Goal: Submit feedback/report problem: Submit feedback/report problem

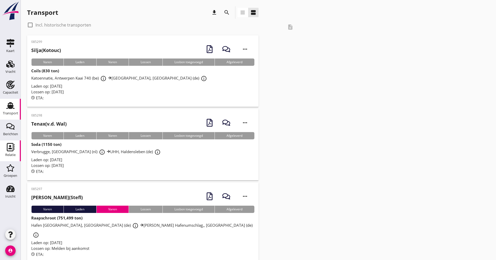
click at [12, 153] on div "Relatie" at bounding box center [10, 155] width 10 height 7
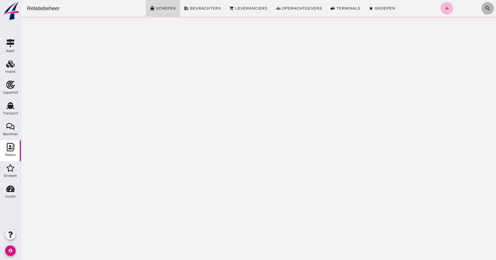
click at [485, 8] on icon "search" at bounding box center [488, 8] width 6 height 6
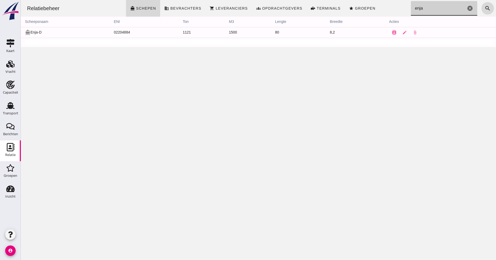
drag, startPoint x: 421, startPoint y: 8, endPoint x: 407, endPoint y: 8, distance: 14.8
click input "enja"
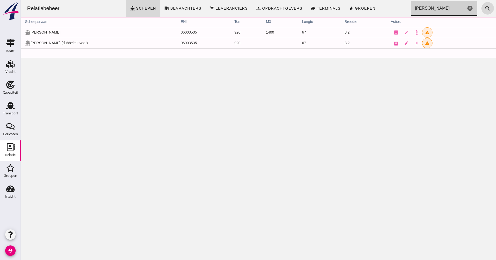
click input "[PERSON_NAME]"
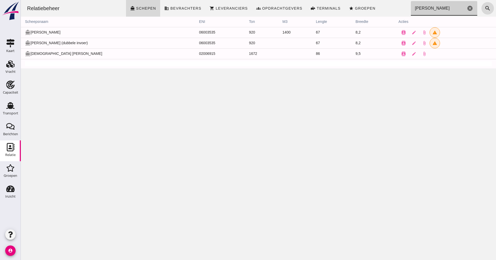
type input "[PERSON_NAME]"
drag, startPoint x: 78, startPoint y: 45, endPoint x: 30, endPoint y: 39, distance: 48.0
click at [30, 39] on td "directions_boat [PERSON_NAME] (dubbele invoer)" at bounding box center [108, 43] width 174 height 11
drag, startPoint x: 30, startPoint y: 39, endPoint x: 72, endPoint y: 40, distance: 41.4
click at [67, 40] on td "directions_boat [PERSON_NAME] (dubbele invoer)" at bounding box center [108, 43] width 174 height 11
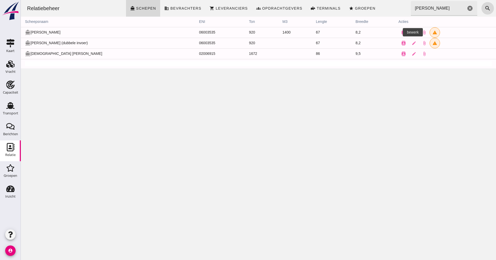
click at [412, 32] on icon "edit" at bounding box center [414, 32] width 5 height 5
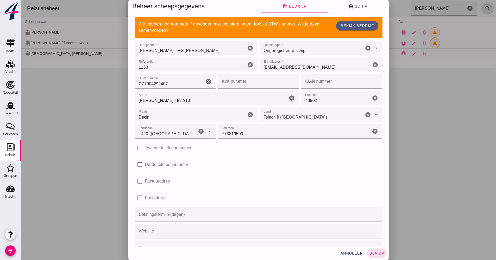
click input "[PERSON_NAME] - MS [PERSON_NAME]"
type input "+420 ([GEOGRAPHIC_DATA])"
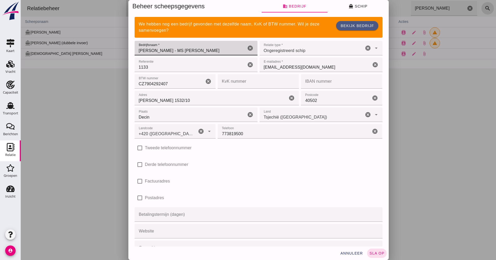
drag, startPoint x: 180, startPoint y: 50, endPoint x: 194, endPoint y: 57, distance: 16.1
click input "[PERSON_NAME] - MS [PERSON_NAME]"
type input "[PERSON_NAME] - MS [PERSON_NAME]"
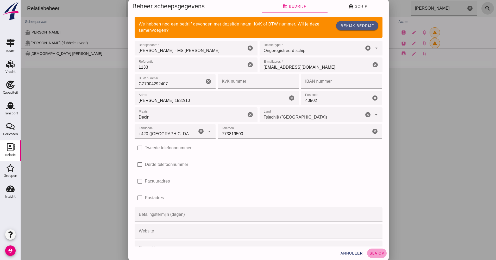
click span "sla op"
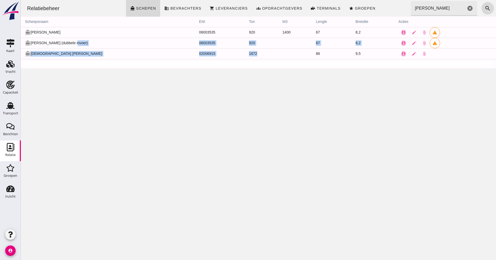
drag, startPoint x: 144, startPoint y: 40, endPoint x: 245, endPoint y: 50, distance: 100.8
click tbody "directions_boat [PERSON_NAME] Z 06003535 920 1400 67 8,2 contacts edit attach_f…"
drag, startPoint x: 245, startPoint y: 50, endPoint x: 260, endPoint y: 93, distance: 45.6
click at [260, 93] on div "Relatiebeheer directions_boat Schepen business Bevrachters shopping_cart Levera…" at bounding box center [258, 130] width 475 height 260
drag, startPoint x: 44, startPoint y: 42, endPoint x: 30, endPoint y: 42, distance: 13.8
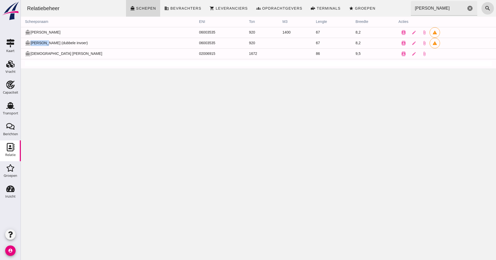
click at [30, 42] on td "directions_boat [PERSON_NAME] (dubbele invoer)" at bounding box center [108, 43] width 174 height 11
drag, startPoint x: 30, startPoint y: 42, endPoint x: 71, endPoint y: 73, distance: 51.3
click at [70, 73] on div "Relatiebeheer directions_boat Schepen business Bevrachters shopping_cart Levera…" at bounding box center [258, 130] width 475 height 260
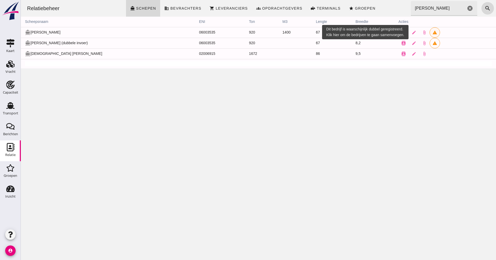
click at [433, 34] on icon "warning" at bounding box center [435, 32] width 5 height 5
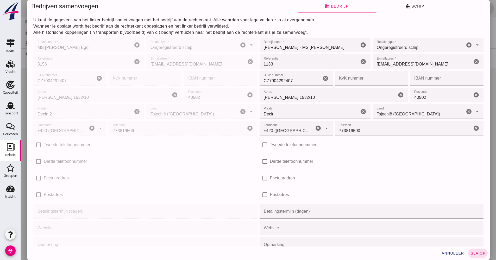
click p "Alle historische koppelingen (in transporten bijvoorbeeld) van dit bedrijf verh…"
click button "directions_boat Schip"
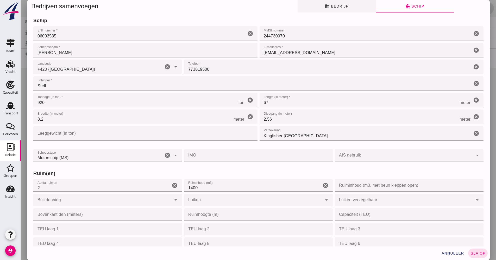
click button "business Bedrijf"
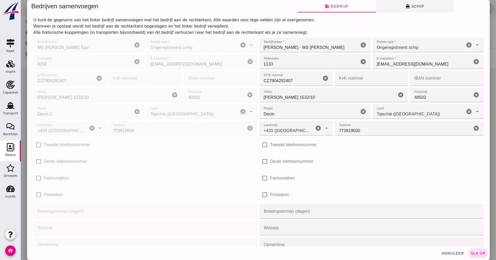
click button "directions_boat Schip"
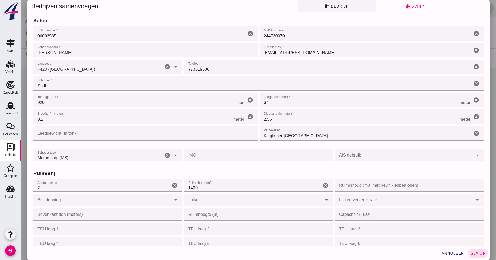
click span "business Bedrijf"
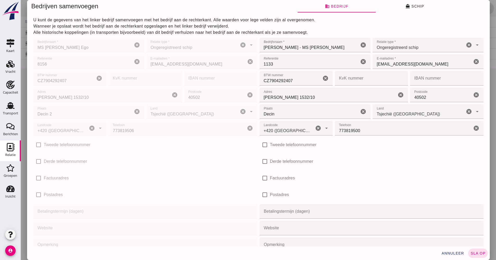
click at [490, 12] on div at bounding box center [258, 130] width 475 height 260
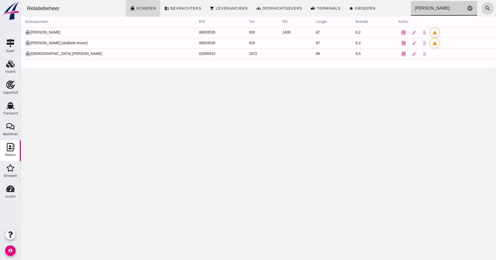
drag, startPoint x: 421, startPoint y: 5, endPoint x: 399, endPoint y: 7, distance: 22.2
click div "Relatiebeheer directions_boat Schepen business Bevrachters shopping_cart Levera…"
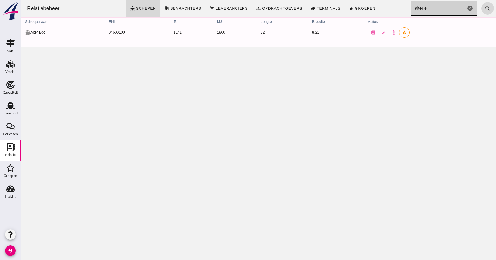
type input "alter eg"
click input "alter eg"
click div "Zoeken... alter eg cancel"
click icon "cancel"
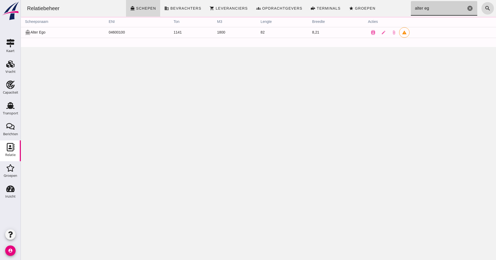
click input "alter eg"
click input "alter ego"
click at [485, 11] on icon "search" at bounding box center [488, 8] width 6 height 6
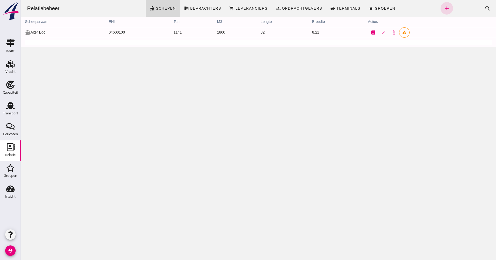
click button "contacts"
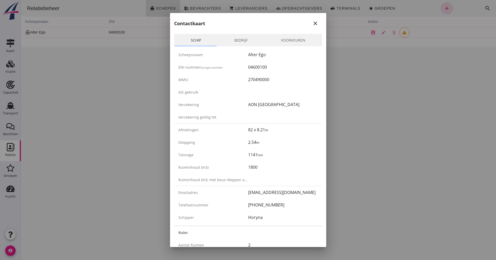
click at [243, 38] on link "Bedrijf" at bounding box center [241, 40] width 47 height 13
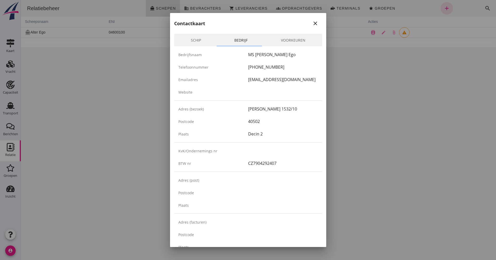
click at [209, 36] on link "Schip" at bounding box center [196, 40] width 44 height 13
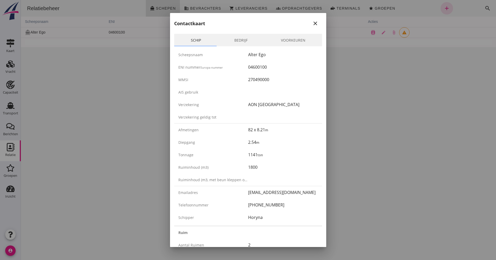
click at [312, 24] on icon "close" at bounding box center [315, 23] width 6 height 6
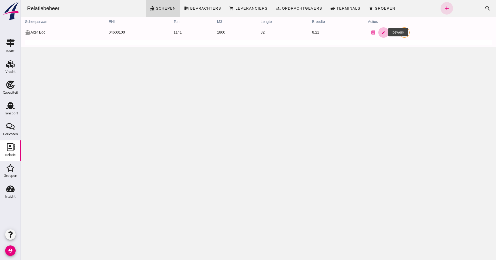
click at [381, 34] on icon "edit" at bounding box center [383, 32] width 5 height 5
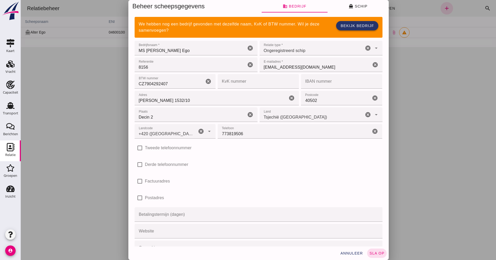
click link "Bekijk bedrijf"
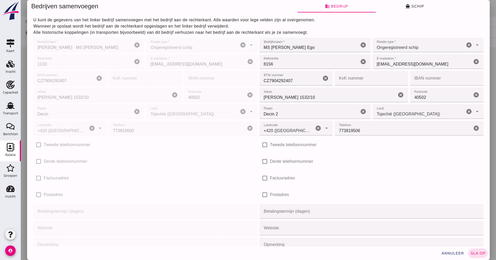
click p "Wanneer je opslaat wordt het bedrijf aan de rechterkant opgeslagen en het linke…"
click at [491, 3] on div at bounding box center [258, 130] width 475 height 260
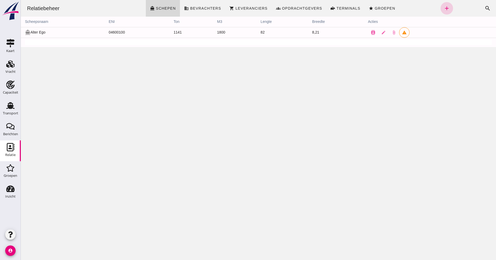
click at [444, 10] on icon "add" at bounding box center [447, 8] width 6 height 6
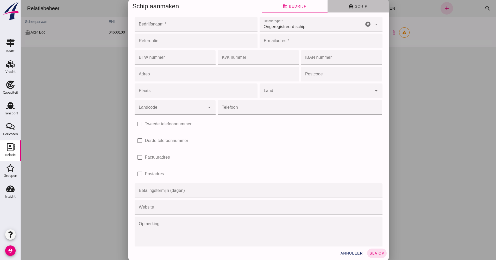
click button "directions_boat Schip"
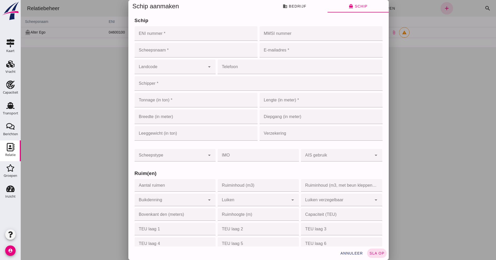
click at [422, 64] on div at bounding box center [258, 130] width 475 height 260
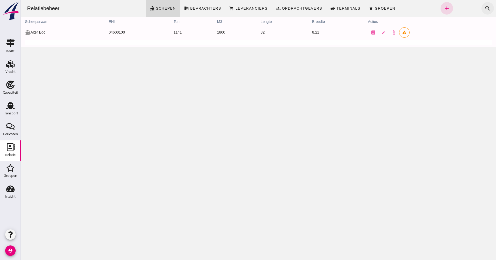
click at [485, 9] on icon "search" at bounding box center [488, 8] width 6 height 6
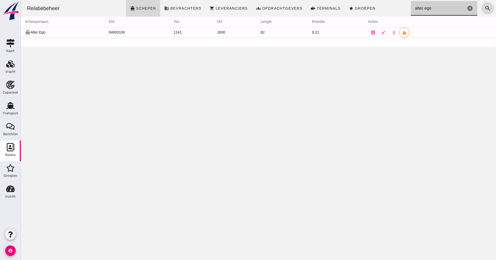
click input "alter ego"
drag, startPoint x: 423, startPoint y: 8, endPoint x: 383, endPoint y: 8, distance: 40.4
click div "Relatiebeheer directions_boat Schepen business Bevrachters shopping_cart Levera…"
drag, startPoint x: 446, startPoint y: 16, endPoint x: 439, endPoint y: 11, distance: 8.2
click div "Relatiebeheer directions_boat Schepen business Bevrachters shopping_cart Levera…"
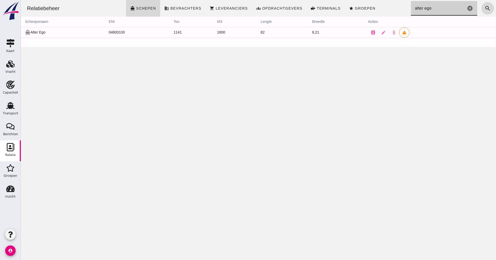
drag, startPoint x: 427, startPoint y: 10, endPoint x: 400, endPoint y: 9, distance: 27.1
click div "Relatiebeheer directions_boat Schepen business Bevrachters shopping_cart Levera…"
type input "[PERSON_NAME]"
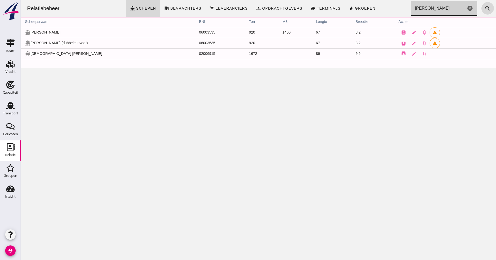
drag, startPoint x: 466, startPoint y: 8, endPoint x: 423, endPoint y: 9, distance: 43.0
click icon "cancel"
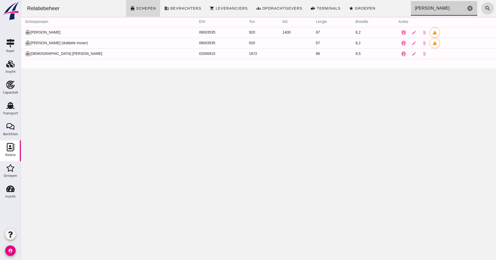
click input "[PERSON_NAME]"
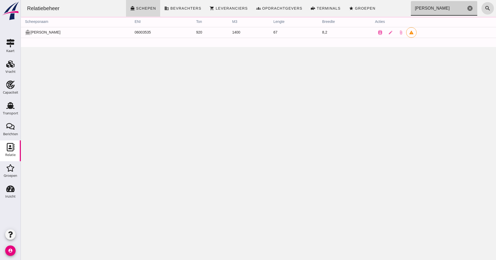
click input "[PERSON_NAME]"
click div "Relatiebeheer directions_boat Schepen business Bevrachters shopping_cart Levera…"
click input "[PERSON_NAME]"
click at [485, 11] on icon "search" at bounding box center [488, 8] width 6 height 6
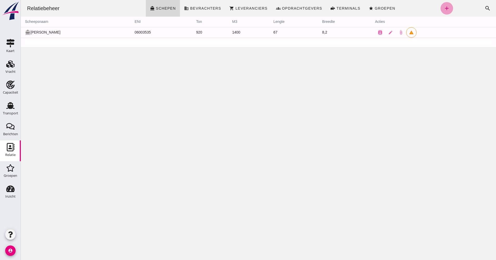
click at [444, 10] on icon "add" at bounding box center [447, 8] width 6 height 6
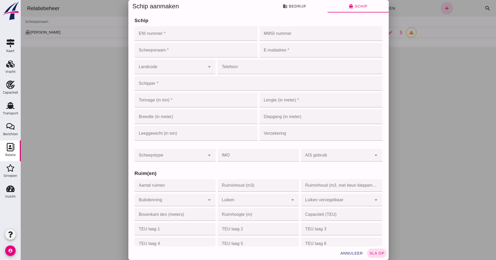
click at [430, 108] on div at bounding box center [258, 130] width 475 height 260
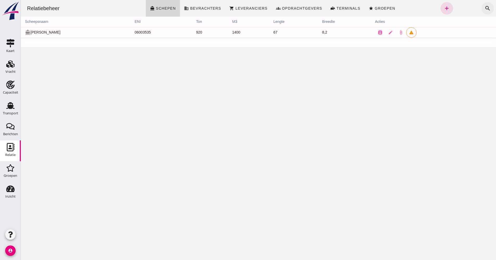
click at [485, 10] on icon "search" at bounding box center [488, 8] width 6 height 6
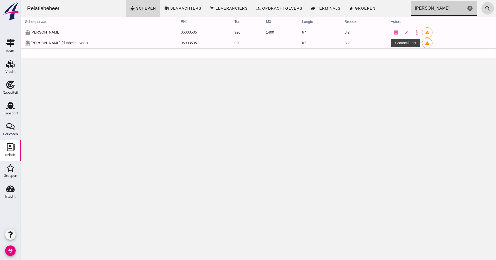
type input "[PERSON_NAME]"
click at [394, 44] on icon "contacts" at bounding box center [396, 43] width 5 height 5
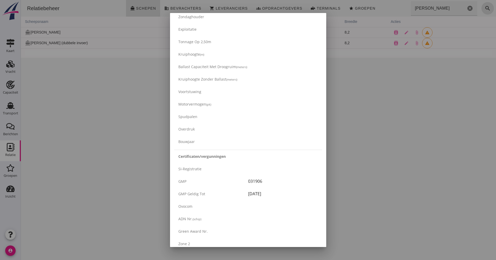
scroll to position [668, 0]
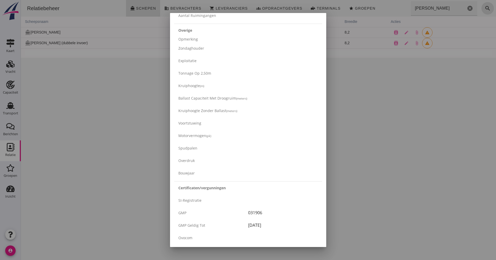
click at [371, 80] on div at bounding box center [248, 130] width 496 height 260
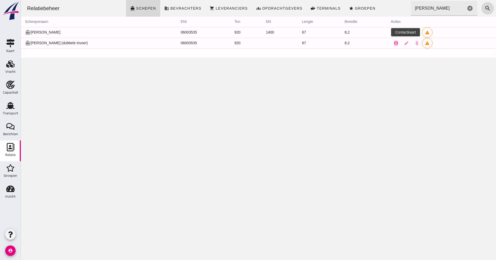
click at [394, 33] on icon "contacts" at bounding box center [396, 32] width 5 height 5
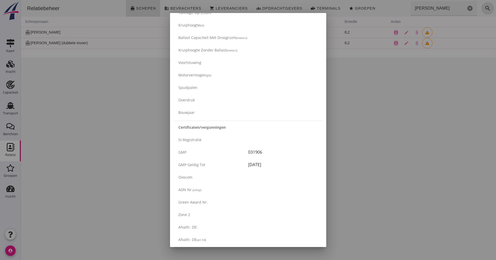
scroll to position [755, 0]
click at [377, 92] on div at bounding box center [248, 130] width 496 height 260
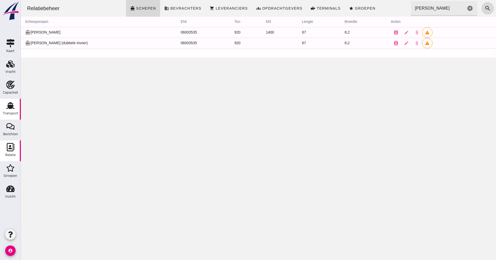
click at [7, 107] on icon "Transport" at bounding box center [10, 106] width 8 height 8
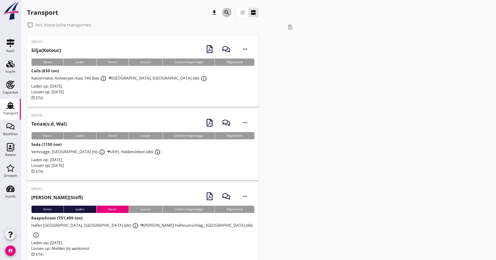
click at [228, 12] on icon "search" at bounding box center [227, 12] width 6 height 6
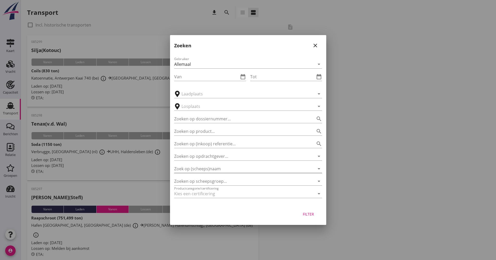
click at [212, 168] on input "Zoek op (scheeps)naam" at bounding box center [240, 169] width 133 height 8
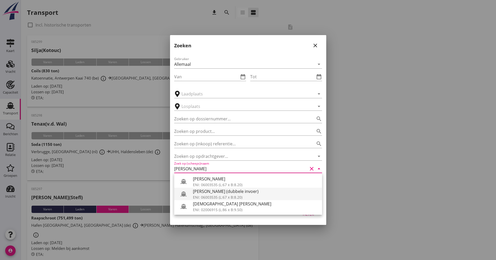
click at [219, 193] on div "[PERSON_NAME] (dubbele invoer)" at bounding box center [255, 192] width 125 height 6
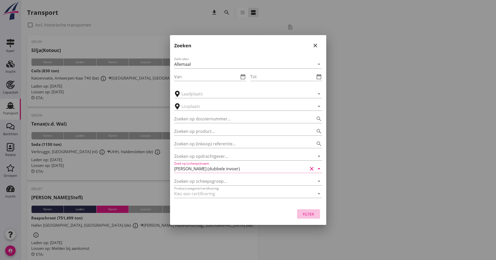
click at [318, 218] on button "Filter" at bounding box center [308, 214] width 23 height 9
type input "[PERSON_NAME] (dubbele invoer)"
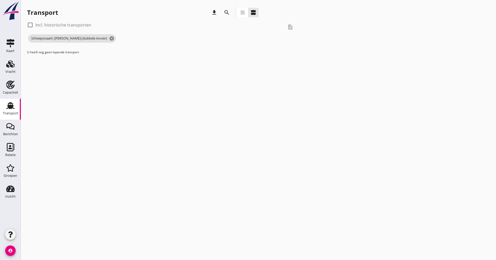
click at [72, 32] on div "check_box_outline_blank Incl. historische transporten description" at bounding box center [162, 27] width 270 height 13
click at [72, 27] on label "Incl. historische transporten" at bounding box center [63, 24] width 56 height 5
click at [45, 24] on label "Incl. historische transporten" at bounding box center [63, 24] width 56 height 5
checkbox input "false"
click at [227, 19] on div "Transport download search view_headline view_agenda" at bounding box center [143, 13] width 232 height 15
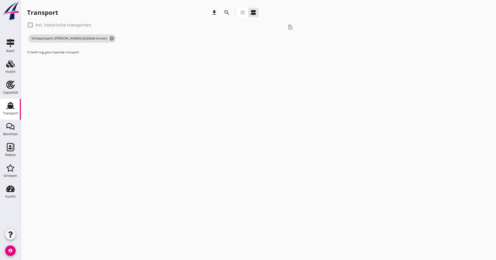
click at [227, 15] on icon "search" at bounding box center [227, 12] width 6 height 6
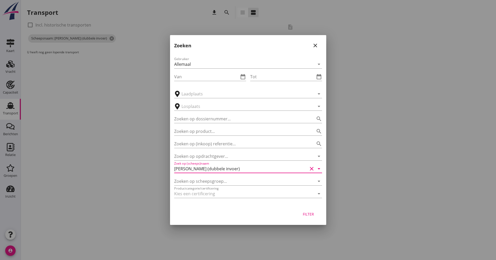
click at [221, 171] on input "[PERSON_NAME] (dubbele invoer)" at bounding box center [240, 169] width 133 height 8
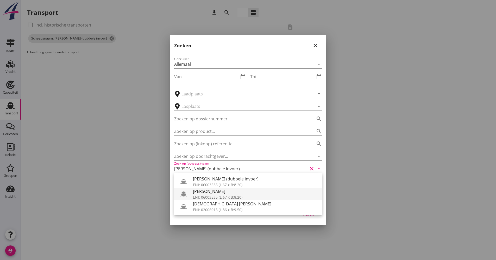
click at [213, 194] on div "[PERSON_NAME]" at bounding box center [255, 192] width 125 height 6
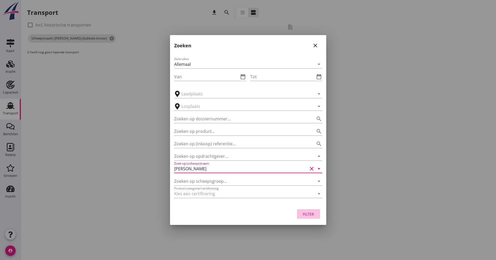
click at [310, 216] on div "Filter" at bounding box center [308, 214] width 15 height 5
type input "[PERSON_NAME]"
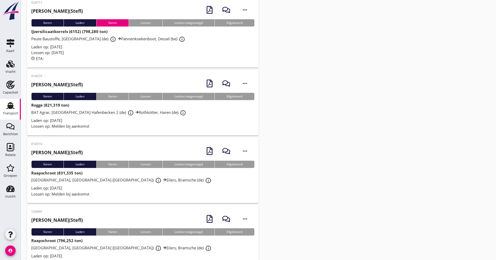
scroll to position [1043, 0]
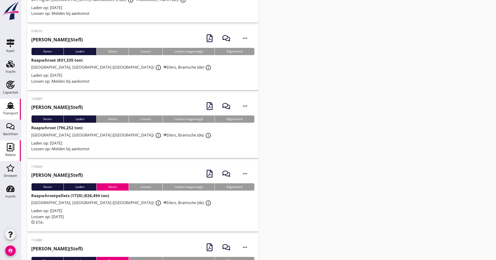
click at [12, 153] on div "Relatie" at bounding box center [10, 154] width 10 height 3
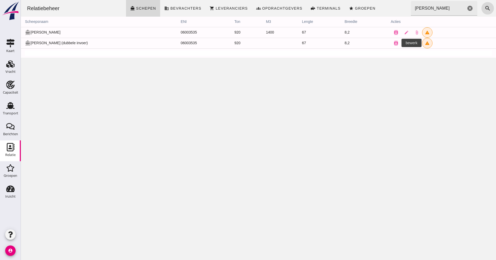
click link "edit"
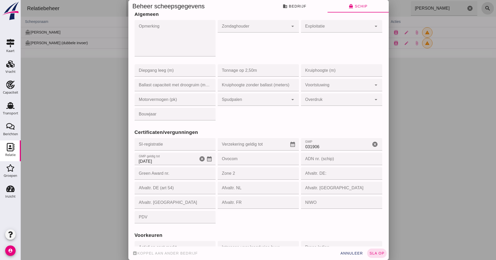
scroll to position [436, 0]
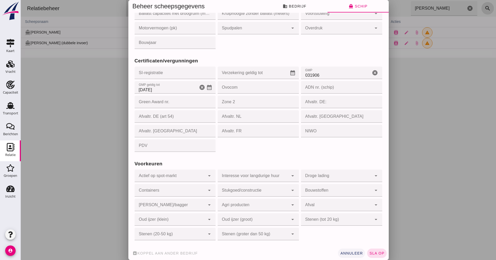
click span "annuleer"
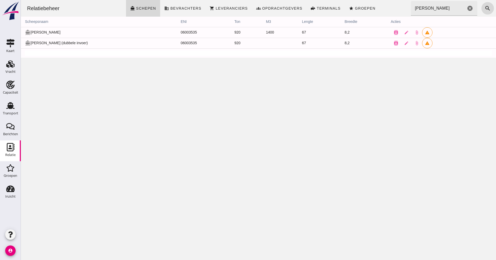
scroll to position [0, 0]
click at [394, 44] on icon "contacts" at bounding box center [396, 43] width 5 height 5
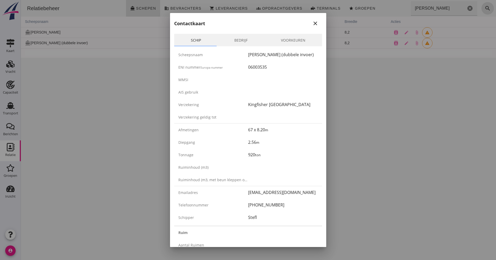
click at [292, 45] on link "Voorkeuren" at bounding box center [293, 40] width 58 height 13
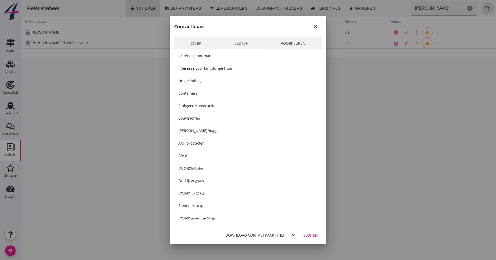
click at [313, 25] on icon "close" at bounding box center [315, 26] width 6 height 6
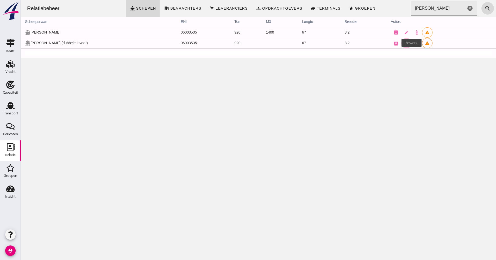
click at [404, 44] on icon "edit" at bounding box center [406, 43] width 5 height 5
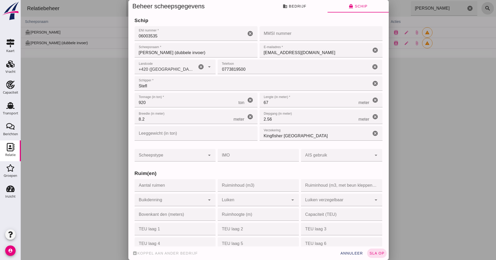
click at [420, 134] on div at bounding box center [258, 130] width 475 height 260
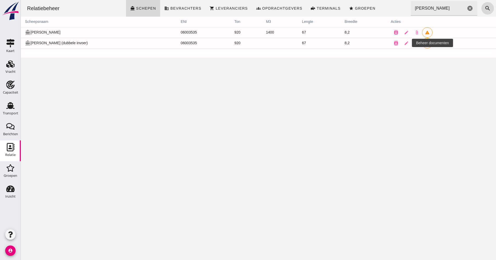
click at [415, 44] on icon "attach_file" at bounding box center [417, 43] width 5 height 5
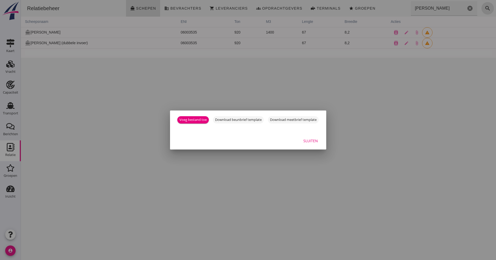
click at [302, 142] on button "Sluiten" at bounding box center [310, 140] width 23 height 9
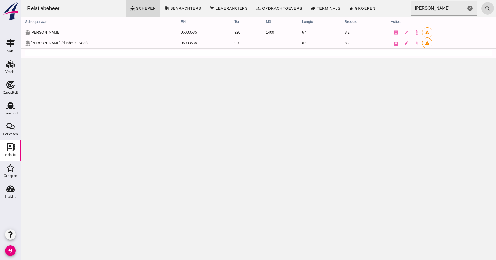
click at [26, 42] on icon "directions_boat" at bounding box center [27, 42] width 5 height 5
drag, startPoint x: 53, startPoint y: 44, endPoint x: 58, endPoint y: 44, distance: 4.7
click at [58, 44] on td "directions_boat [PERSON_NAME] (dubbele invoer)" at bounding box center [99, 43] width 156 height 11
drag, startPoint x: 58, startPoint y: 44, endPoint x: 81, endPoint y: 44, distance: 22.9
click at [80, 44] on td "directions_boat [PERSON_NAME] (dubbele invoer)" at bounding box center [99, 43] width 156 height 11
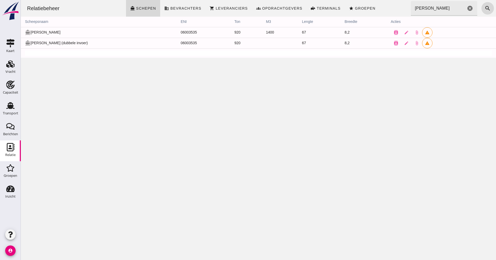
drag, startPoint x: 83, startPoint y: 44, endPoint x: 92, endPoint y: 44, distance: 9.6
click at [84, 44] on td "directions_boat [PERSON_NAME] (dubbele invoer)" at bounding box center [99, 43] width 156 height 11
drag, startPoint x: 92, startPoint y: 44, endPoint x: 143, endPoint y: 42, distance: 50.8
click at [105, 43] on td "directions_boat [PERSON_NAME] (dubbele invoer)" at bounding box center [99, 43] width 156 height 11
drag, startPoint x: 143, startPoint y: 42, endPoint x: 170, endPoint y: 40, distance: 27.2
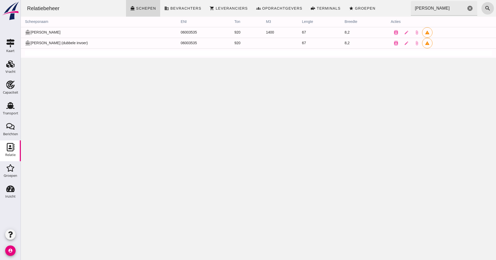
click tr "directions_boat [PERSON_NAME]-Z (dubbele invoer) 06003535 920 67 8,2 contacts e…"
drag, startPoint x: 170, startPoint y: 40, endPoint x: 191, endPoint y: 40, distance: 20.6
click at [179, 40] on td "06003535" at bounding box center [204, 43] width 54 height 11
drag, startPoint x: 191, startPoint y: 40, endPoint x: 210, endPoint y: 40, distance: 18.8
click at [198, 40] on td "06003535" at bounding box center [204, 43] width 54 height 11
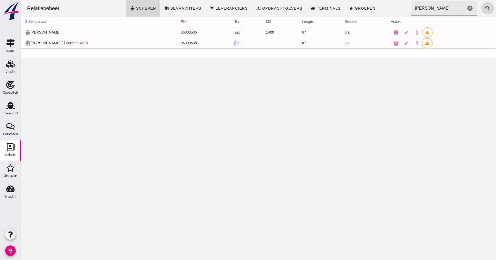
click at [230, 40] on td "920" at bounding box center [246, 43] width 32 height 11
drag, startPoint x: 241, startPoint y: 40, endPoint x: 259, endPoint y: 41, distance: 18.0
click at [262, 41] on td at bounding box center [280, 43] width 36 height 11
drag, startPoint x: 259, startPoint y: 41, endPoint x: 276, endPoint y: 42, distance: 16.7
click at [268, 42] on td at bounding box center [280, 43] width 36 height 11
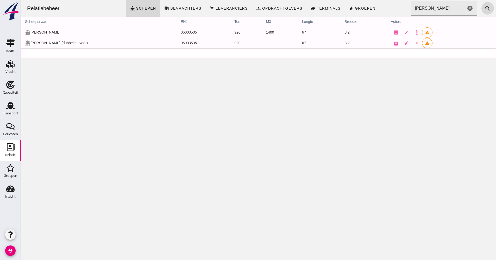
drag, startPoint x: 276, startPoint y: 42, endPoint x: 291, endPoint y: 42, distance: 15.4
click tr "directions_boat [PERSON_NAME]-Z (dubbele invoer) 06003535 920 67 8,2 contacts e…"
drag, startPoint x: 291, startPoint y: 42, endPoint x: 308, endPoint y: 41, distance: 16.4
click at [298, 41] on td "67" at bounding box center [319, 43] width 43 height 11
drag, startPoint x: 308, startPoint y: 41, endPoint x: 320, endPoint y: 40, distance: 12.3
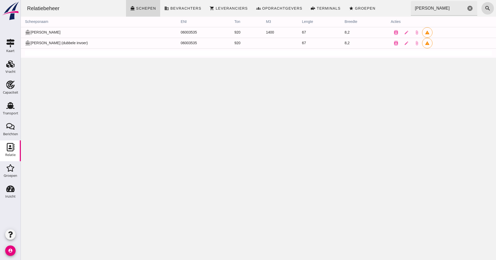
click at [310, 40] on td "67" at bounding box center [319, 43] width 43 height 11
click at [323, 39] on td "67" at bounding box center [319, 43] width 43 height 11
click at [340, 39] on td "8,2" at bounding box center [363, 43] width 46 height 11
drag, startPoint x: 333, startPoint y: 39, endPoint x: 343, endPoint y: 39, distance: 9.9
click at [340, 39] on td "8,2" at bounding box center [363, 43] width 46 height 11
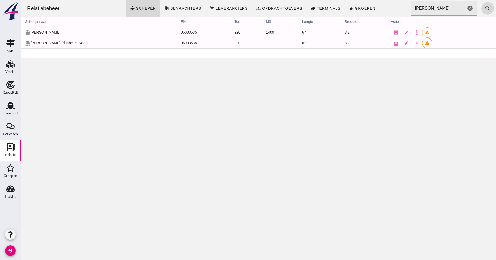
drag, startPoint x: 343, startPoint y: 39, endPoint x: 357, endPoint y: 41, distance: 14.7
click at [347, 40] on td "8,2" at bounding box center [363, 43] width 46 height 11
click at [358, 41] on td "8,2" at bounding box center [363, 43] width 46 height 11
click at [359, 41] on td "8,2" at bounding box center [363, 43] width 46 height 11
click at [364, 41] on td "8,2" at bounding box center [363, 43] width 46 height 11
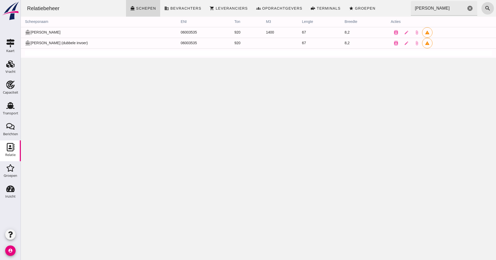
click at [366, 41] on td "8,2" at bounding box center [363, 43] width 46 height 11
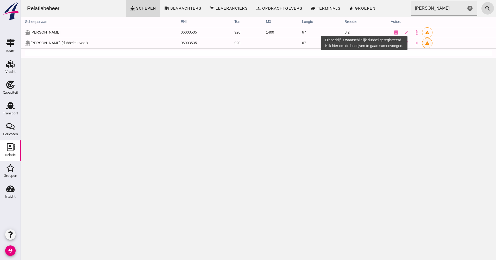
click link "warning"
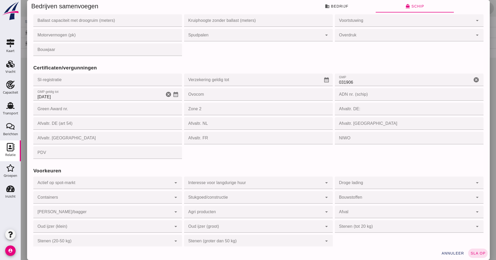
scroll to position [436, 0]
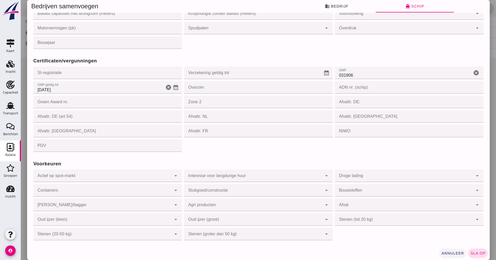
click span "annuleer"
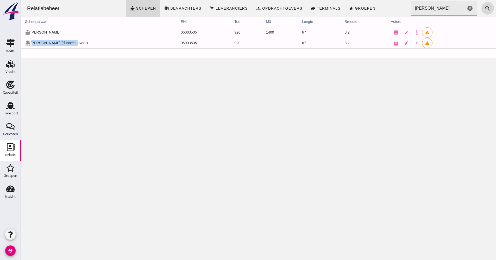
drag, startPoint x: 32, startPoint y: 43, endPoint x: 74, endPoint y: 44, distance: 42.2
click at [74, 44] on td "directions_boat [PERSON_NAME] (dubbele invoer)" at bounding box center [99, 43] width 156 height 11
drag, startPoint x: 77, startPoint y: 44, endPoint x: 22, endPoint y: 43, distance: 54.7
click at [22, 43] on td "directions_boat [PERSON_NAME] (dubbele invoer)" at bounding box center [99, 43] width 156 height 11
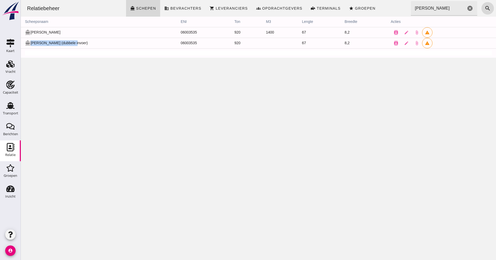
drag, startPoint x: 22, startPoint y: 43, endPoint x: 51, endPoint y: 42, distance: 28.7
click at [51, 42] on td "directions_boat [PERSON_NAME] (dubbele invoer)" at bounding box center [99, 43] width 156 height 11
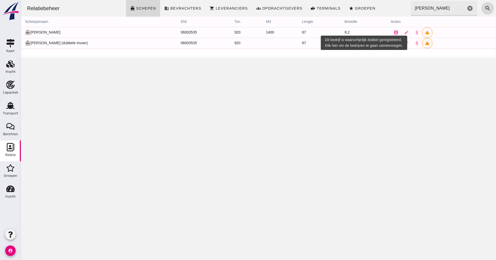
click link "warning"
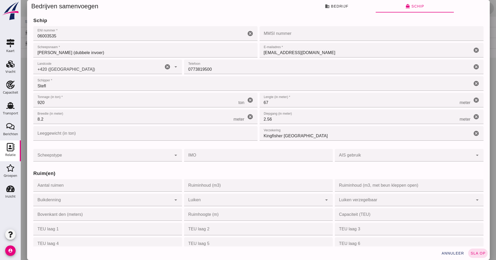
click at [485, 12] on div "business Bedrijf directions_boat Schip" at bounding box center [376, 6] width 228 height 13
click at [489, 7] on div at bounding box center [258, 130] width 475 height 260
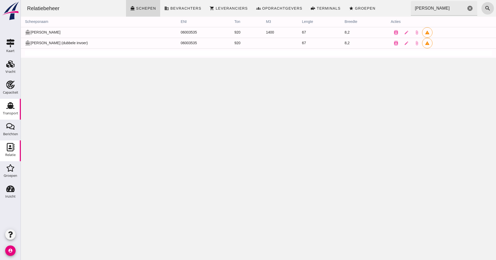
click at [19, 112] on link "Transport Transport" at bounding box center [10, 109] width 21 height 21
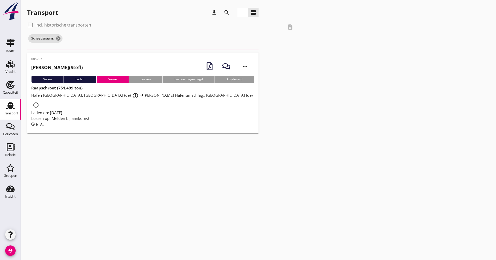
click at [61, 37] on icon "cancel" at bounding box center [58, 38] width 5 height 5
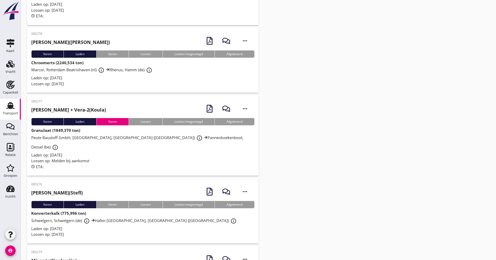
scroll to position [1605, 0]
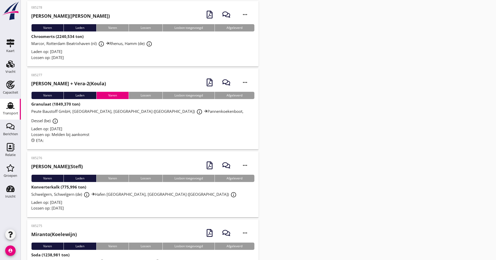
click at [69, 156] on div "085276 [PERSON_NAME] ([PERSON_NAME]) more_horiz" at bounding box center [142, 165] width 223 height 19
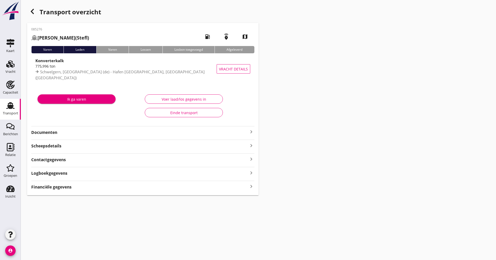
click at [235, 187] on div "Financiële gegevens keyboard_arrow_right" at bounding box center [142, 186] width 223 height 7
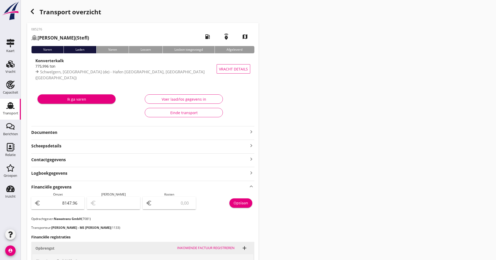
scroll to position [104, 0]
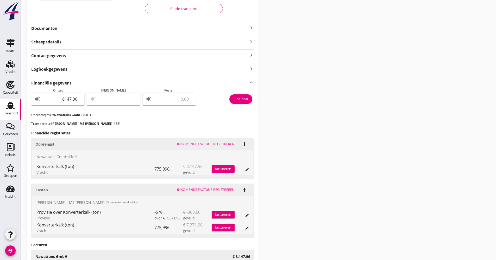
drag, startPoint x: 32, startPoint y: 123, endPoint x: 105, endPoint y: 126, distance: 72.7
click at [105, 126] on div "Financiële gegevens keyboard_arrow_up Omzet euro 8147.96 Marge euro Kosten euro…" at bounding box center [142, 191] width 223 height 229
click at [313, 130] on div "Transport overzicht 085276 [PERSON_NAME] ([PERSON_NAME]) local_gas_station emer…" at bounding box center [258, 107] width 475 height 422
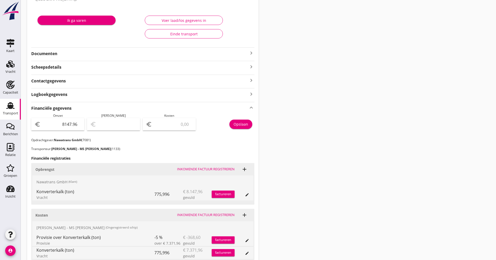
scroll to position [0, 0]
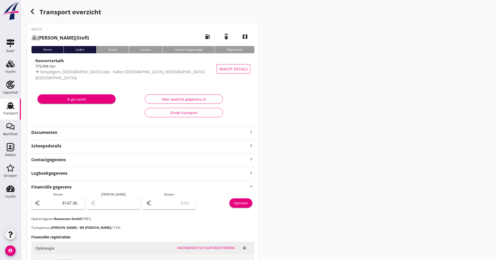
drag, startPoint x: 71, startPoint y: 39, endPoint x: 33, endPoint y: 40, distance: 37.8
click at [33, 40] on h2 "[PERSON_NAME] ([PERSON_NAME])" at bounding box center [60, 37] width 58 height 7
click at [401, 94] on div "Transport overzicht 085276 [PERSON_NAME] ([PERSON_NAME]) local_gas_station emer…" at bounding box center [258, 211] width 475 height 422
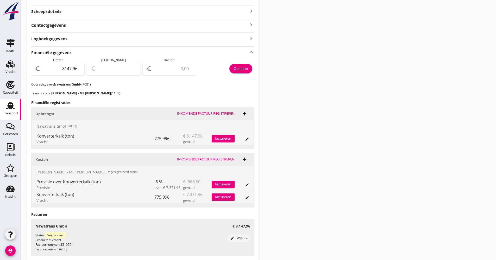
scroll to position [174, 0]
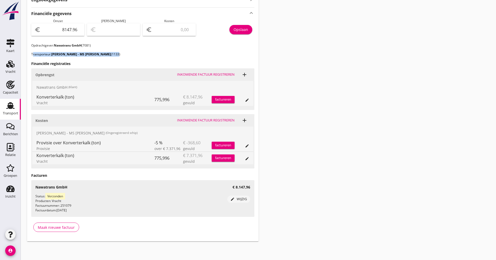
drag, startPoint x: 99, startPoint y: 53, endPoint x: 27, endPoint y: 56, distance: 72.5
click at [27, 56] on div "Transport overzicht 085276 [PERSON_NAME] ([PERSON_NAME]) local_gas_station emer…" at bounding box center [258, 37] width 475 height 422
click at [10, 147] on icon "Relatie" at bounding box center [10, 147] width 8 height 8
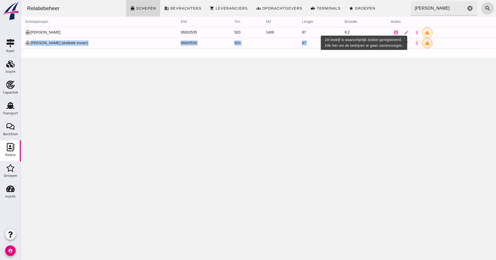
drag, startPoint x: 30, startPoint y: 44, endPoint x: 419, endPoint y: 41, distance: 388.9
click tr "directions_boat [PERSON_NAME]-Z (dubbele invoer) 06003535 920 67 8,2 contacts e…"
drag, startPoint x: 419, startPoint y: 41, endPoint x: 429, endPoint y: 67, distance: 28.0
click at [429, 67] on div "Relatiebeheer directions_boat Schepen business Bevrachters shopping_cart Levera…" at bounding box center [258, 130] width 475 height 260
click at [425, 44] on icon "warning" at bounding box center [427, 43] width 5 height 5
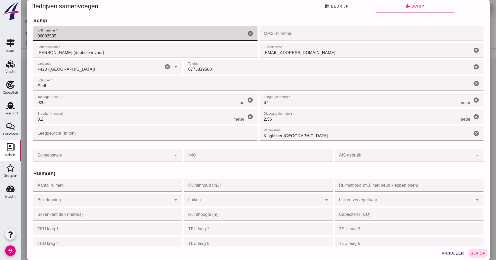
drag, startPoint x: 64, startPoint y: 37, endPoint x: 35, endPoint y: 37, distance: 29.2
click input "06003535"
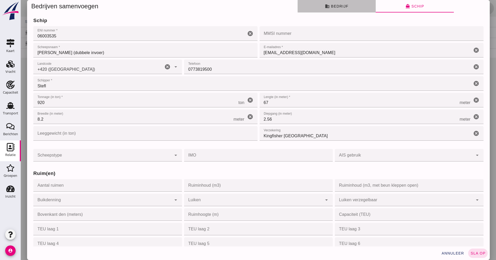
click button "business Bedrijf"
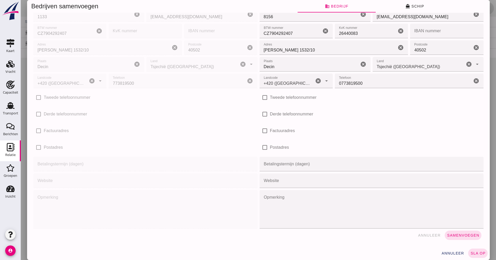
scroll to position [49, 0]
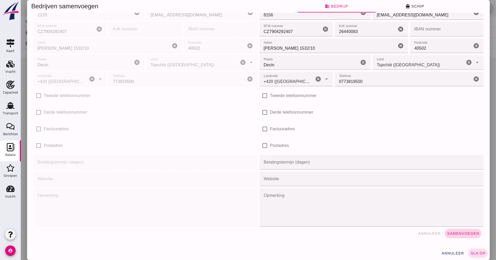
click span "Samenvoegen"
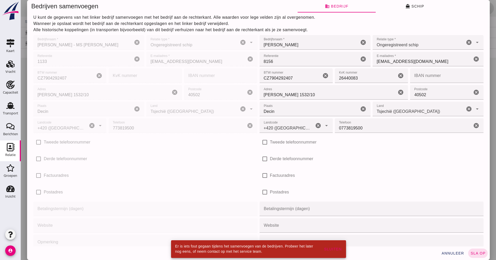
scroll to position [0, 0]
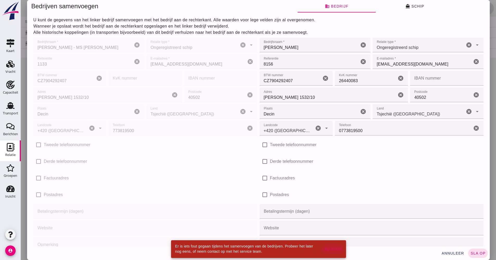
click span "Sluiten"
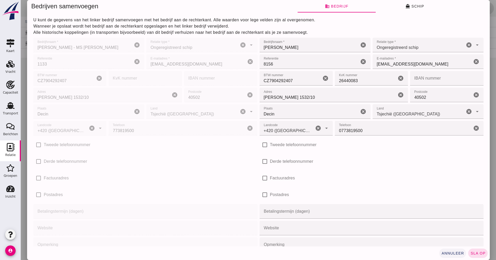
click span "annuleer"
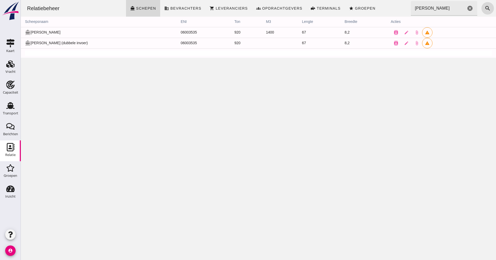
click at [232, 44] on td "920" at bounding box center [246, 43] width 32 height 11
drag, startPoint x: 160, startPoint y: 43, endPoint x: 136, endPoint y: 45, distance: 24.1
click at [177, 43] on td "06003535" at bounding box center [204, 43] width 54 height 11
drag, startPoint x: 96, startPoint y: 40, endPoint x: 78, endPoint y: 40, distance: 17.7
click at [94, 40] on td "directions_boat [PERSON_NAME] (dubbele invoer)" at bounding box center [99, 43] width 156 height 11
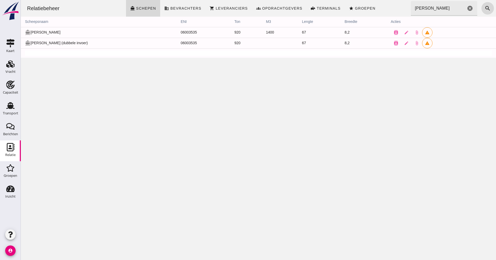
click at [76, 41] on td "directions_boat [PERSON_NAME] (dubbele invoer)" at bounding box center [99, 43] width 156 height 11
click at [47, 43] on td "directions_boat [PERSON_NAME] (dubbele invoer)" at bounding box center [99, 43] width 156 height 11
drag, startPoint x: 47, startPoint y: 43, endPoint x: 32, endPoint y: 44, distance: 14.6
click at [35, 44] on td "directions_boat [PERSON_NAME] (dubbele invoer)" at bounding box center [99, 43] width 156 height 11
drag, startPoint x: 32, startPoint y: 44, endPoint x: 37, endPoint y: 44, distance: 4.7
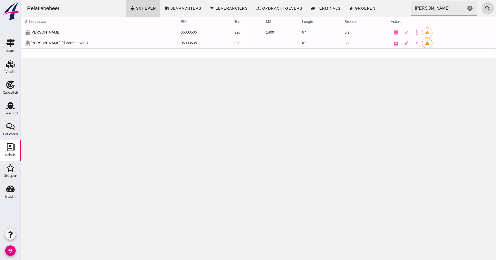
click at [37, 44] on td "directions_boat [PERSON_NAME] (dubbele invoer)" at bounding box center [99, 43] width 156 height 11
drag, startPoint x: 37, startPoint y: 44, endPoint x: 72, endPoint y: 45, distance: 35.4
click at [54, 44] on td "directions_boat [PERSON_NAME] (dubbele invoer)" at bounding box center [99, 43] width 156 height 11
click at [72, 45] on td "directions_boat [PERSON_NAME] (dubbele invoer)" at bounding box center [99, 43] width 156 height 11
drag, startPoint x: 239, startPoint y: 42, endPoint x: 318, endPoint y: 46, distance: 79.3
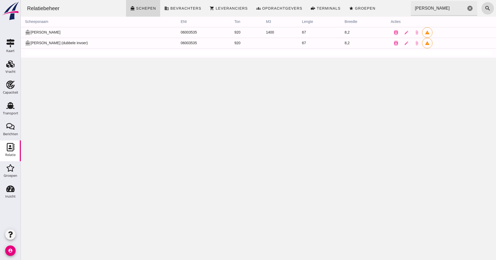
click tr "directions_boat [PERSON_NAME]-Z (dubbele invoer) 06003535 920 67 8,2 contacts e…"
click at [73, 39] on td "directions_boat [PERSON_NAME] (dubbele invoer)" at bounding box center [99, 43] width 156 height 11
click at [83, 44] on td "directions_boat [PERSON_NAME] (dubbele invoer)" at bounding box center [99, 43] width 156 height 11
drag, startPoint x: 137, startPoint y: 44, endPoint x: 151, endPoint y: 42, distance: 14.0
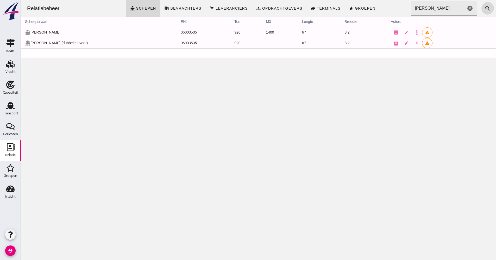
click at [138, 43] on td "directions_boat [PERSON_NAME] (dubbele invoer)" at bounding box center [99, 43] width 156 height 11
drag, startPoint x: 151, startPoint y: 42, endPoint x: 160, endPoint y: 40, distance: 9.7
click at [177, 41] on td "06003535" at bounding box center [204, 43] width 54 height 11
drag, startPoint x: 160, startPoint y: 40, endPoint x: 185, endPoint y: 40, distance: 24.2
click at [177, 40] on td "06003535" at bounding box center [204, 43] width 54 height 11
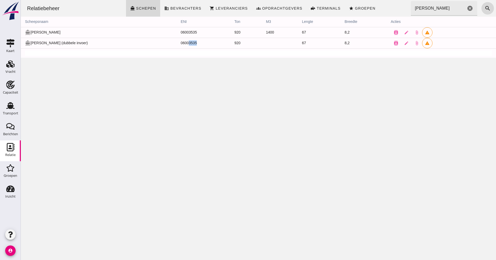
drag, startPoint x: 203, startPoint y: 41, endPoint x: 207, endPoint y: 41, distance: 4.2
click at [204, 41] on td "06003535" at bounding box center [204, 43] width 54 height 11
click at [230, 41] on td "920" at bounding box center [246, 43] width 32 height 11
drag, startPoint x: 211, startPoint y: 40, endPoint x: 230, endPoint y: 42, distance: 19.1
click at [230, 40] on td "920" at bounding box center [246, 43] width 32 height 11
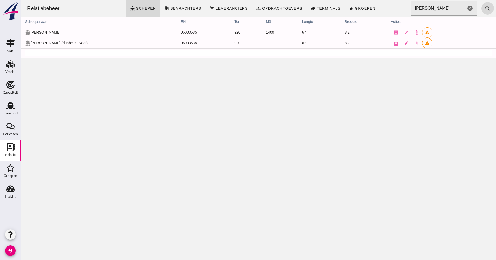
click at [230, 42] on td "920" at bounding box center [246, 43] width 32 height 11
click at [262, 44] on td at bounding box center [280, 43] width 36 height 11
click at [262, 43] on td at bounding box center [280, 43] width 36 height 11
drag, startPoint x: 278, startPoint y: 45, endPoint x: 282, endPoint y: 44, distance: 4.5
click at [278, 45] on td at bounding box center [280, 43] width 36 height 11
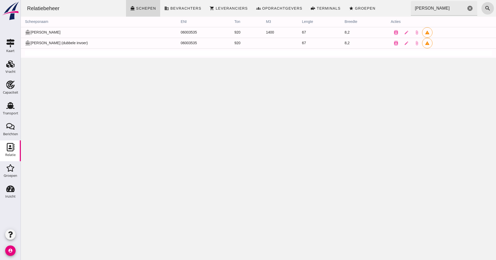
click at [298, 44] on td "67" at bounding box center [319, 43] width 43 height 11
drag, startPoint x: 332, startPoint y: 44, endPoint x: 346, endPoint y: 43, distance: 13.3
click at [346, 43] on td "8,2" at bounding box center [363, 43] width 46 height 11
drag, startPoint x: 346, startPoint y: 43, endPoint x: 353, endPoint y: 43, distance: 7.8
click at [352, 43] on td "8,2" at bounding box center [363, 43] width 46 height 11
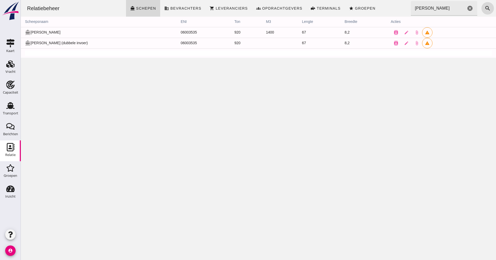
click at [353, 43] on td "8,2" at bounding box center [363, 43] width 46 height 11
click at [356, 42] on td "8,2" at bounding box center [363, 43] width 46 height 11
click at [404, 43] on icon "edit" at bounding box center [406, 43] width 5 height 5
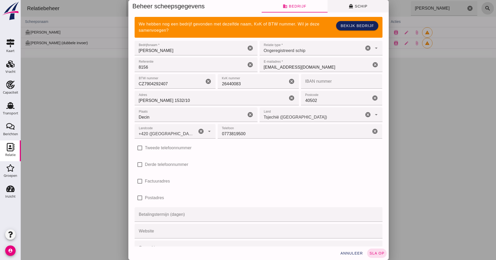
click icon "directions_boat"
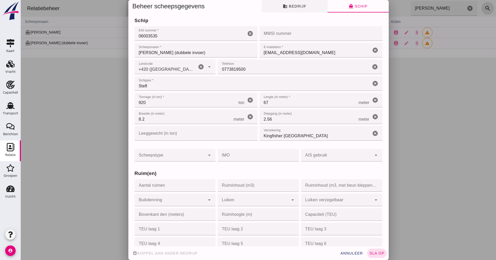
click span "business Bedrijf"
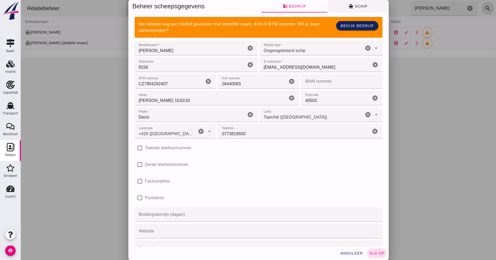
click button "directions_boat Schip"
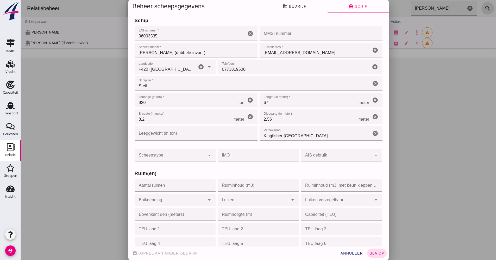
click at [443, 93] on div at bounding box center [258, 130] width 475 height 260
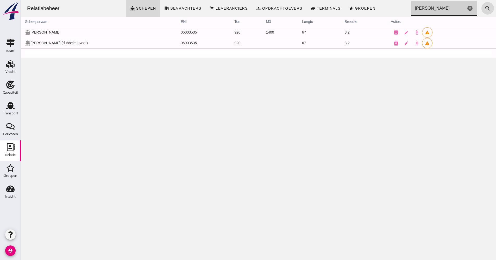
drag, startPoint x: 445, startPoint y: 3, endPoint x: 396, endPoint y: 7, distance: 48.9
click div "Relatiebeheer directions_boat Schepen business Bevrachters shopping_cart Levera…"
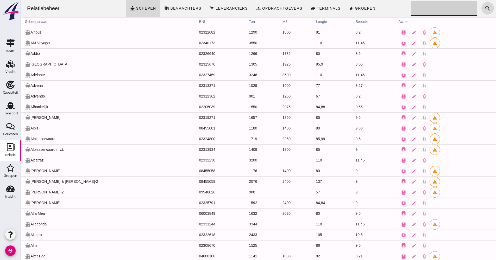
click at [466, 75] on td "contacts edit attach_file" at bounding box center [445, 75] width 102 height 11
click at [477, 76] on td "contacts edit attach_file" at bounding box center [445, 75] width 102 height 11
drag, startPoint x: 477, startPoint y: 76, endPoint x: 460, endPoint y: 75, distance: 16.7
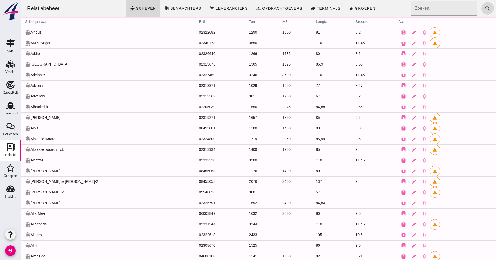
click at [462, 76] on td "contacts edit attach_file" at bounding box center [445, 75] width 102 height 11
click at [446, 74] on td "contacts edit attach_file" at bounding box center [445, 75] width 102 height 11
click at [366, 77] on td "11,45" at bounding box center [373, 75] width 43 height 11
click at [352, 77] on td "11,45" at bounding box center [373, 75] width 43 height 11
click tr "directions_boat Adelante 02327459 3246 3600 110 11,45 contacts edit attach_file"
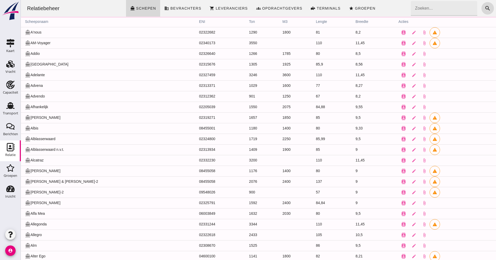
click at [245, 77] on td "3246" at bounding box center [261, 75] width 33 height 11
click at [195, 77] on td "02327459" at bounding box center [220, 75] width 50 height 11
drag, startPoint x: 80, startPoint y: 74, endPoint x: 47, endPoint y: 72, distance: 33.1
click at [52, 73] on td "directions_boat Adelante" at bounding box center [108, 75] width 174 height 11
drag, startPoint x: 47, startPoint y: 72, endPoint x: 38, endPoint y: 72, distance: 8.9
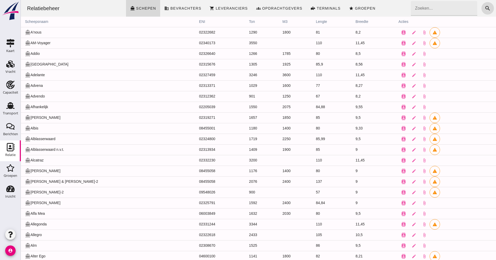
click at [44, 72] on td "directions_boat Adelante" at bounding box center [108, 75] width 174 height 11
drag, startPoint x: 38, startPoint y: 72, endPoint x: 34, endPoint y: 73, distance: 4.0
click at [37, 72] on td "directions_boat Adelante" at bounding box center [108, 75] width 174 height 11
click at [34, 73] on td "directions_boat Adelante" at bounding box center [108, 75] width 174 height 11
drag, startPoint x: 173, startPoint y: 74, endPoint x: 251, endPoint y: 79, distance: 78.0
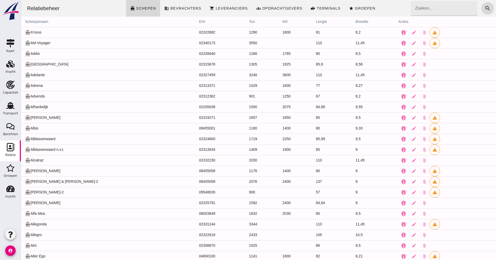
click tr "directions_boat Adelante 02327459 3246 3600 110 11,45 contacts edit attach_file"
drag, startPoint x: 251, startPoint y: 79, endPoint x: 269, endPoint y: 79, distance: 18.8
click tr "directions_boat Adelante 02327459 3246 3600 110 11,45 contacts edit attach_file"
click at [412, 74] on icon "edit" at bounding box center [414, 75] width 5 height 5
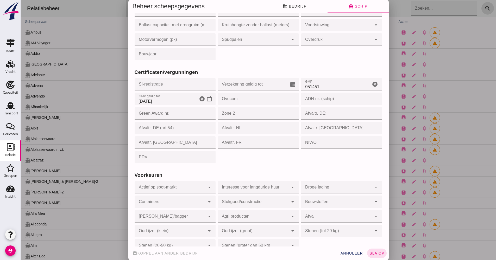
scroll to position [436, 0]
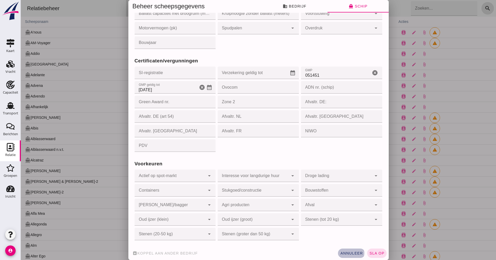
click span "annuleer"
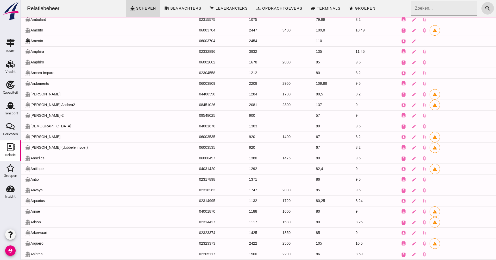
scroll to position [342, 0]
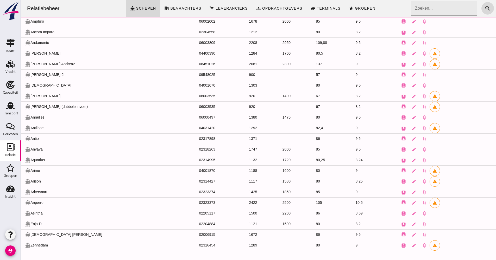
drag, startPoint x: 45, startPoint y: 225, endPoint x: 22, endPoint y: 225, distance: 23.4
click at [22, 225] on td "directions_boat Enja-D" at bounding box center [108, 224] width 174 height 11
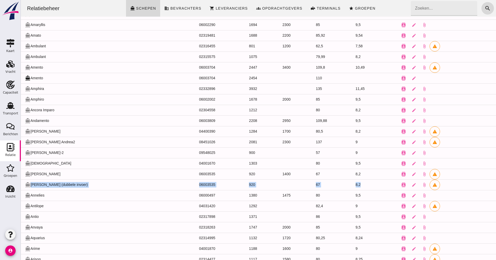
drag, startPoint x: 351, startPoint y: 186, endPoint x: 24, endPoint y: 188, distance: 326.4
click tr "directions_boat [PERSON_NAME]-Z (dubbele invoer) 06003535 920 67 8,2 contacts e…"
drag, startPoint x: 24, startPoint y: 188, endPoint x: 45, endPoint y: 184, distance: 21.0
click at [57, 185] on td "directions_boat [PERSON_NAME] (dubbele invoer)" at bounding box center [108, 185] width 174 height 11
click at [36, 184] on td "directions_boat [PERSON_NAME] (dubbele invoer)" at bounding box center [108, 185] width 174 height 11
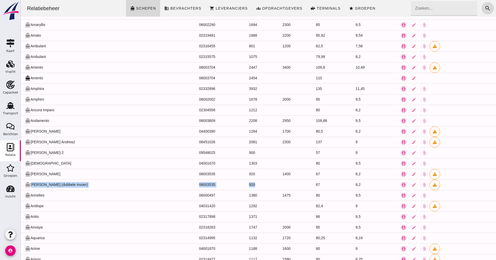
drag, startPoint x: 43, startPoint y: 184, endPoint x: 281, endPoint y: 181, distance: 238.1
click tr "directions_boat [PERSON_NAME]-Z (dubbele invoer) 06003535 920 67 8,2 contacts e…"
click at [82, 185] on td "directions_boat [PERSON_NAME] (dubbele invoer)" at bounding box center [108, 185] width 174 height 11
drag, startPoint x: 84, startPoint y: 184, endPoint x: 29, endPoint y: 182, distance: 55.0
click at [29, 182] on td "directions_boat [PERSON_NAME] (dubbele invoer)" at bounding box center [108, 185] width 174 height 11
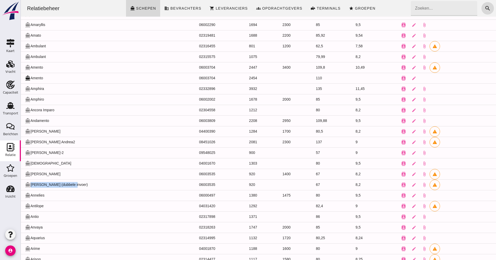
drag, startPoint x: 29, startPoint y: 182, endPoint x: 36, endPoint y: 186, distance: 8.2
copy td "[PERSON_NAME] (dubbele invoer)"
click at [13, 234] on use "button" at bounding box center [10, 235] width 4 height 6
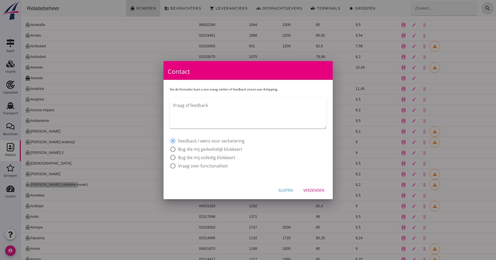
click at [189, 110] on textarea "Vraag of feedback" at bounding box center [250, 114] width 154 height 27
paste textarea "[PERSON_NAME] (dubbele invoer)"
type textarea "Goedemiddag, er staat een schip 2 keer in het bestand. Kunnen [PERSON_NAME] (du…"
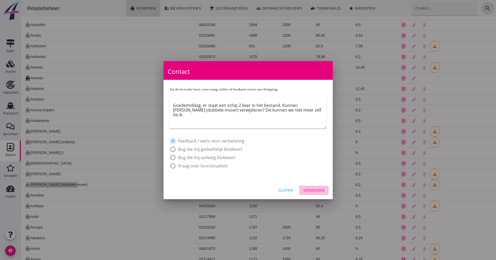
click at [317, 188] on div "Verzenden" at bounding box center [313, 190] width 21 height 5
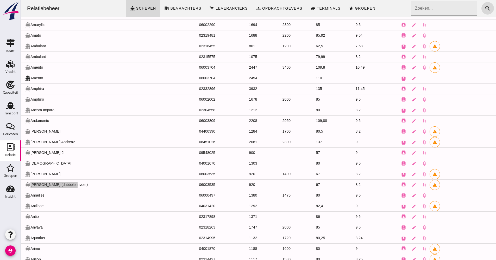
click at [12, 224] on div at bounding box center [10, 216] width 21 height 24
drag, startPoint x: 433, startPoint y: 185, endPoint x: 29, endPoint y: 187, distance: 403.5
click tr "directions_boat [PERSON_NAME]-Z (dubbele invoer) 06003535 920 67 8,2 contacts e…"
drag, startPoint x: 9, startPoint y: 187, endPoint x: 15, endPoint y: 203, distance: 17.1
click at [15, 203] on link "Inzicht Inzicht" at bounding box center [10, 192] width 21 height 21
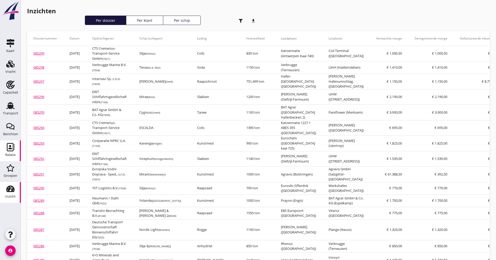
click at [9, 152] on div "Relatie" at bounding box center [10, 155] width 10 height 7
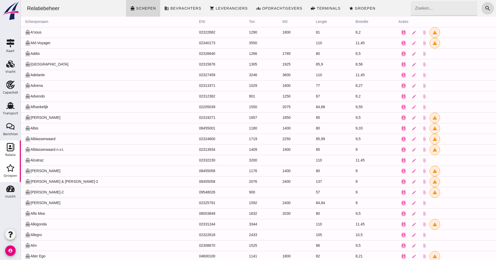
click at [16, 171] on div "Groepen" at bounding box center [10, 168] width 13 height 8
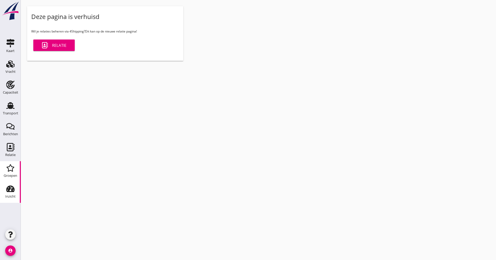
click at [16, 188] on div "Inzicht" at bounding box center [10, 189] width 13 height 8
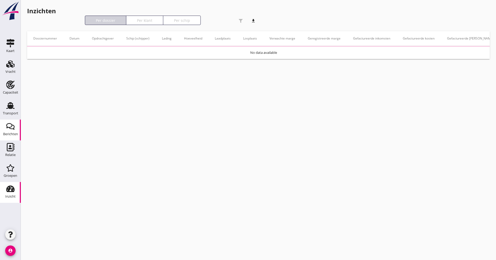
click at [7, 154] on div "Relatie" at bounding box center [10, 154] width 10 height 3
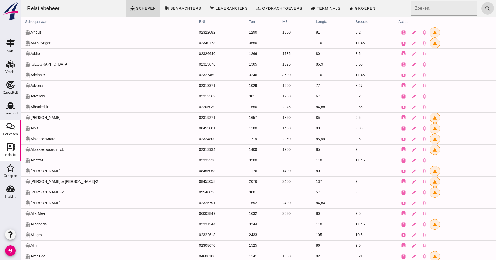
click at [2, 138] on link "Berichten Berichten" at bounding box center [10, 130] width 21 height 21
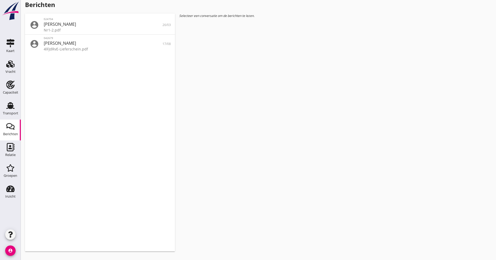
click at [12, 125] on use at bounding box center [10, 126] width 8 height 7
click at [10, 118] on link "Transport Transport" at bounding box center [10, 109] width 21 height 21
